Goal: Information Seeking & Learning: Understand process/instructions

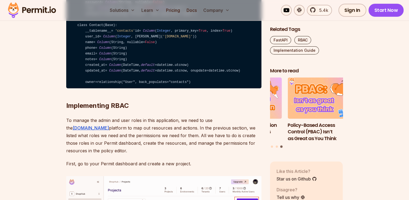
scroll to position [1411, 0]
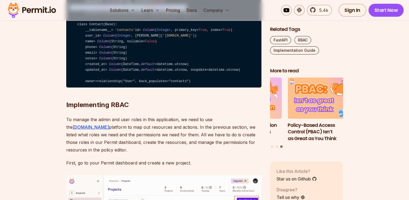
drag, startPoint x: 184, startPoint y: 81, endPoint x: 65, endPoint y: 82, distance: 118.8
click at [181, 82] on code "from sqlalchemy import Column , Integer , String, ForeignKey, DateTime from sql…" at bounding box center [163, 18] width 195 height 137
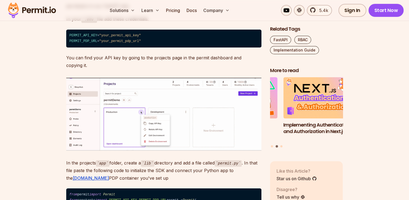
scroll to position [2444, 0]
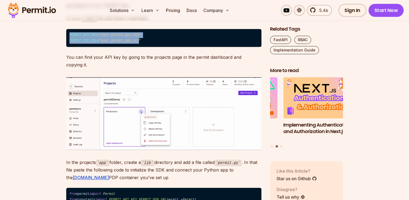
drag, startPoint x: 66, startPoint y: 110, endPoint x: 132, endPoint y: 115, distance: 66.0
click at [132, 47] on code "PERMIT_API_KEY = "your_permit_api_key" PERMIT_PDP_URL = "your_permit_pdp_url"" at bounding box center [163, 38] width 195 height 18
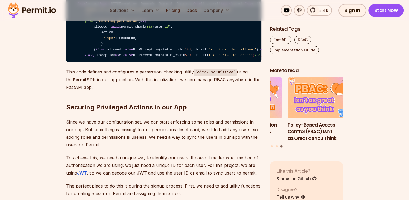
scroll to position [2752, 0]
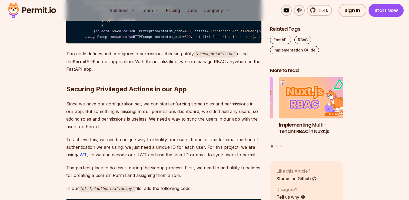
drag, startPoint x: 71, startPoint y: 93, endPoint x: 101, endPoint y: 164, distance: 77.5
click at [101, 44] on code "from fastapi import HTTPException, Depends, Request, Response from lib.permit i…" at bounding box center [163, 12] width 195 height 64
click at [117, 44] on code "from fastapi import HTTPException, Depends, Request, Response from lib.permit i…" at bounding box center [163, 12] width 195 height 64
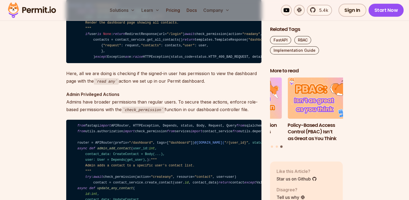
scroll to position [3438, 0]
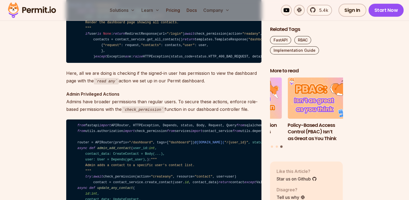
drag, startPoint x: 80, startPoint y: 128, endPoint x: 121, endPoint y: 152, distance: 47.0
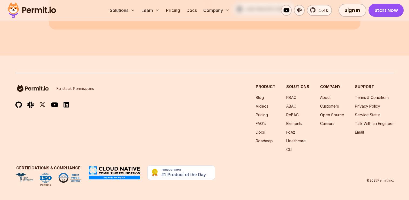
scroll to position [4078, 0]
